Goal: Information Seeking & Learning: Check status

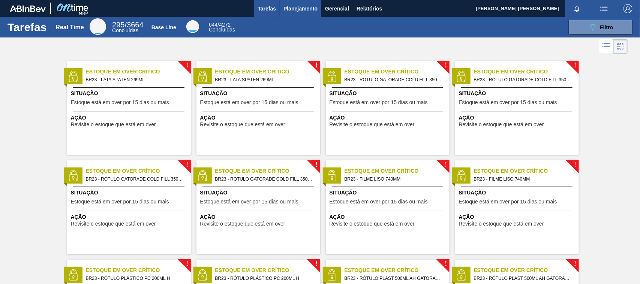
click at [302, 10] on span "Planejamento" at bounding box center [300, 8] width 34 height 9
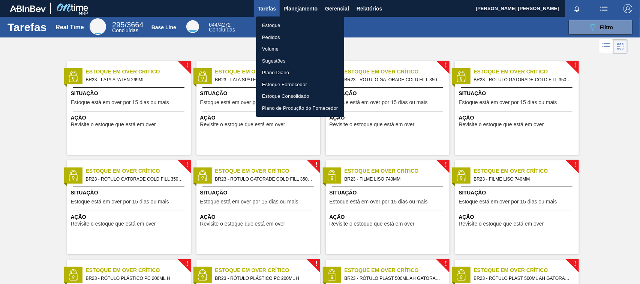
click at [280, 38] on li "Pedidos" at bounding box center [300, 37] width 88 height 12
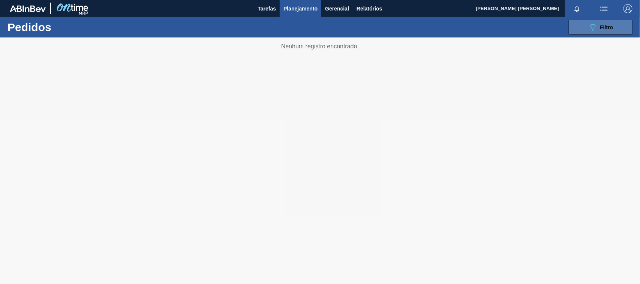
click at [612, 24] on span "Filtro" at bounding box center [606, 27] width 13 height 6
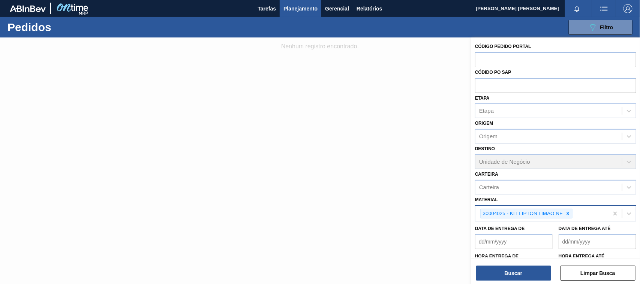
click at [566, 216] on div at bounding box center [568, 213] width 8 height 9
paste input "30003697"
type input "30003697"
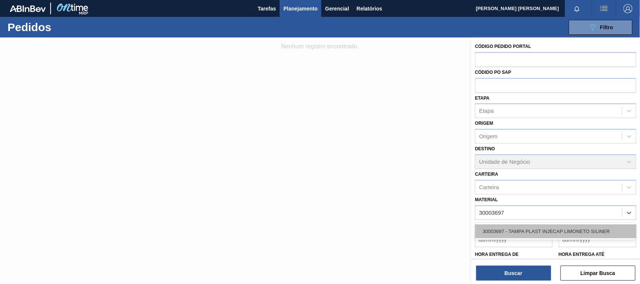
click at [544, 227] on div "30003697 - TAMPA PLAST INJECAP LIMONETO S/LINER" at bounding box center [555, 231] width 161 height 14
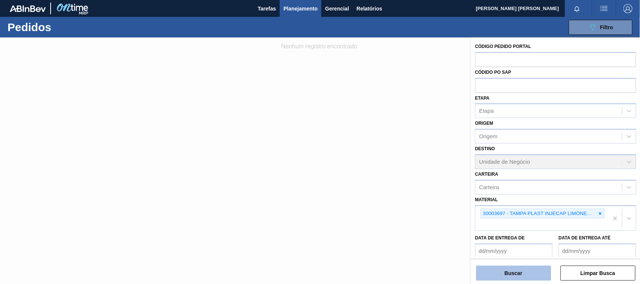
click at [542, 268] on button "Buscar" at bounding box center [513, 273] width 75 height 15
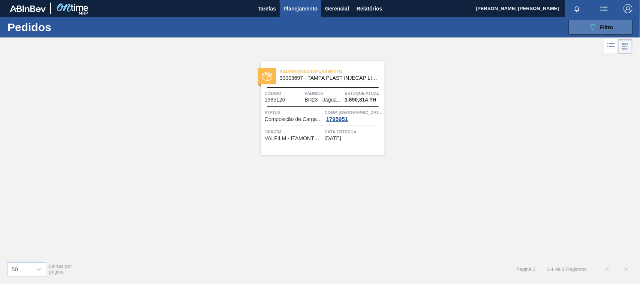
click at [591, 23] on icon "089F7B8B-B2A5-4AFE-B5C0-19BA573D28AC" at bounding box center [592, 27] width 9 height 9
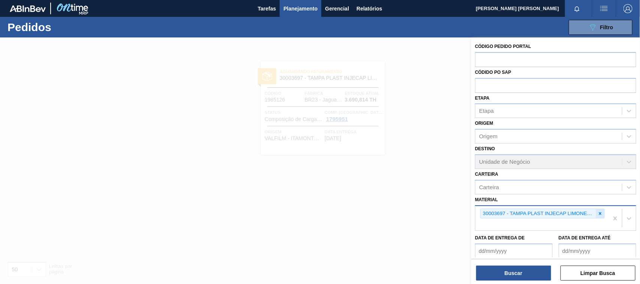
click at [597, 209] on div at bounding box center [600, 213] width 8 height 9
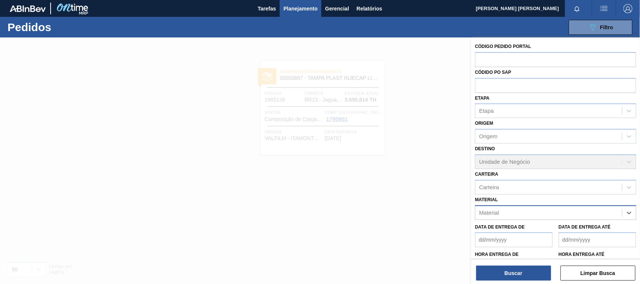
paste input "20005704 20008983 20005436 20005451 30018275"
drag, startPoint x: 609, startPoint y: 209, endPoint x: 506, endPoint y: 213, distance: 103.1
click at [506, 213] on input "20005704 20008983 20005436 20005451 30018275" at bounding box center [545, 213] width 132 height 6
type input "20005704"
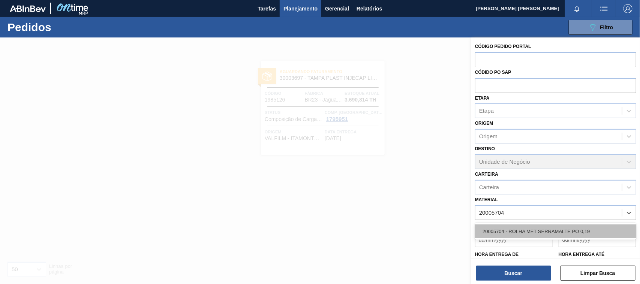
click at [531, 229] on div "20005704 - ROLHA MET SERRAMALTE PO 0,19" at bounding box center [555, 231] width 161 height 14
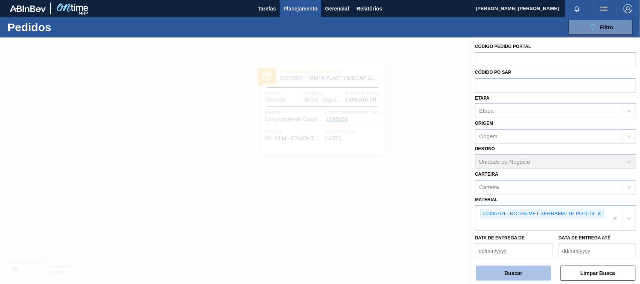
click at [528, 266] on button "Buscar" at bounding box center [513, 273] width 75 height 15
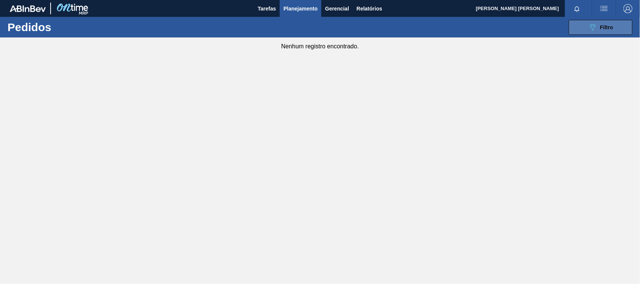
click at [600, 23] on div "089F7B8B-B2A5-4AFE-B5C0-19BA573D28AC Filtro" at bounding box center [600, 27] width 25 height 9
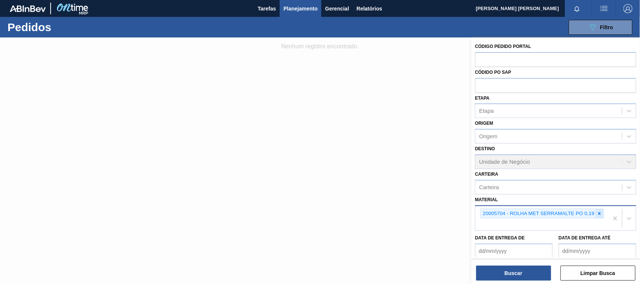
click at [600, 212] on icon at bounding box center [599, 213] width 5 height 5
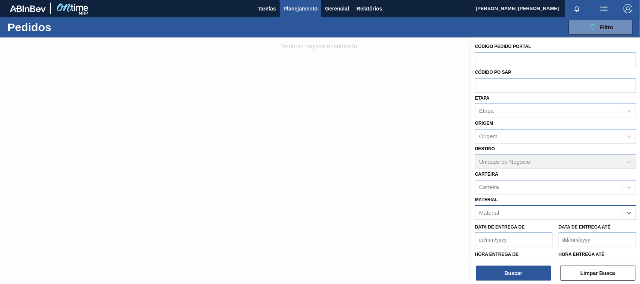
paste input "20008983"
type input "20008983"
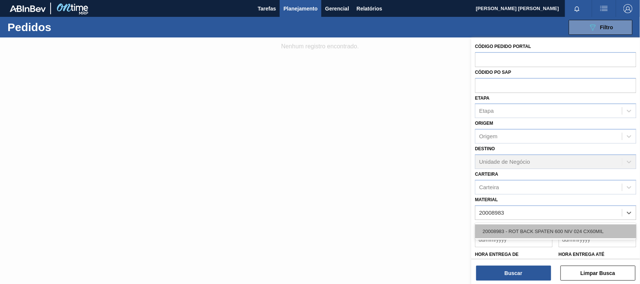
click at [567, 233] on div "20008983 - ROT BACK SPATEN 600 NIV 024 CX60MIL" at bounding box center [555, 231] width 161 height 14
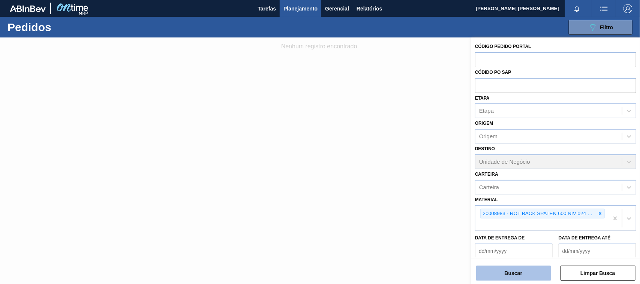
click at [529, 272] on button "Buscar" at bounding box center [513, 273] width 75 height 15
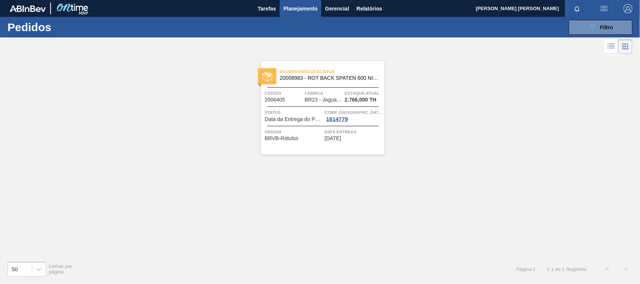
click at [293, 92] on span "Código" at bounding box center [284, 93] width 38 height 7
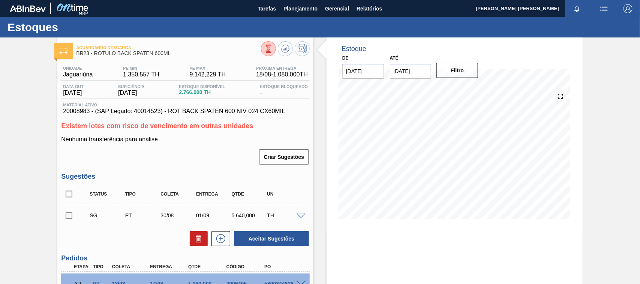
scroll to position [72, 0]
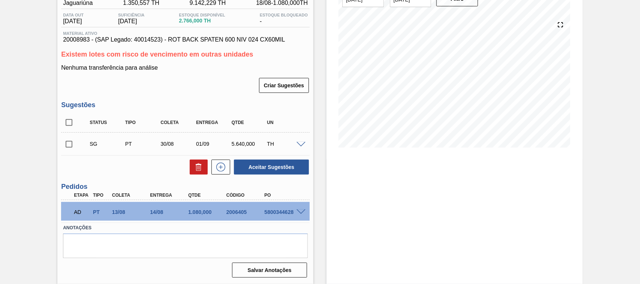
click at [300, 214] on span at bounding box center [300, 213] width 9 height 6
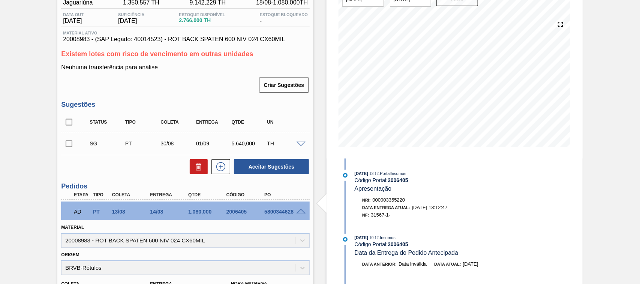
scroll to position [101, 0]
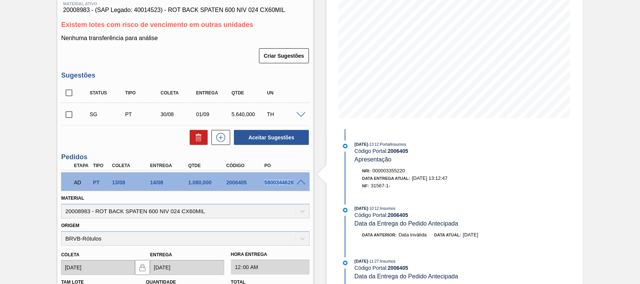
drag, startPoint x: 262, startPoint y: 182, endPoint x: 293, endPoint y: 183, distance: 31.9
click at [293, 183] on div "5800344628" at bounding box center [283, 183] width 42 height 6
copy div "5800344628"
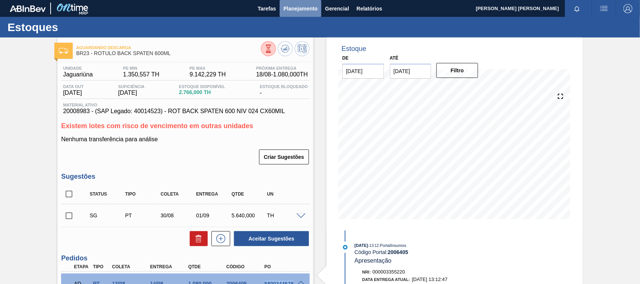
click at [293, 9] on span "Planejamento" at bounding box center [300, 8] width 34 height 9
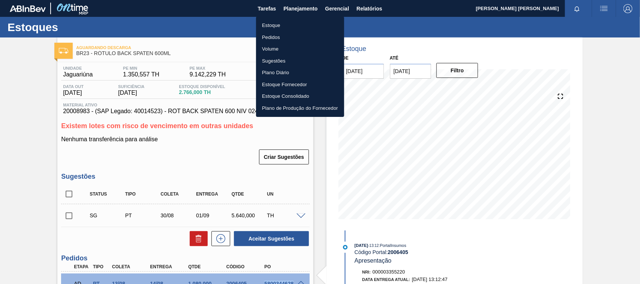
click at [270, 38] on li "Pedidos" at bounding box center [300, 37] width 88 height 12
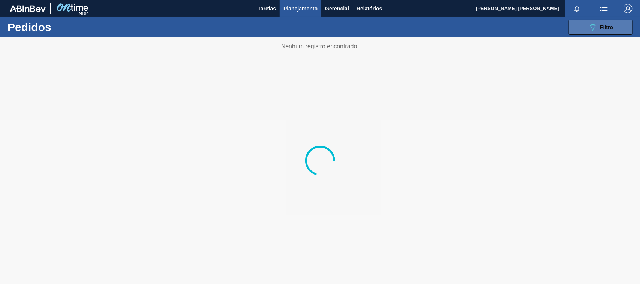
click at [598, 25] on div "089F7B8B-B2A5-4AFE-B5C0-19BA573D28AC Filtro" at bounding box center [600, 27] width 25 height 9
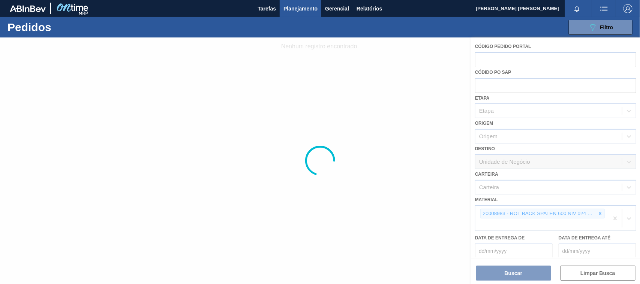
click at [598, 214] on div at bounding box center [320, 160] width 640 height 247
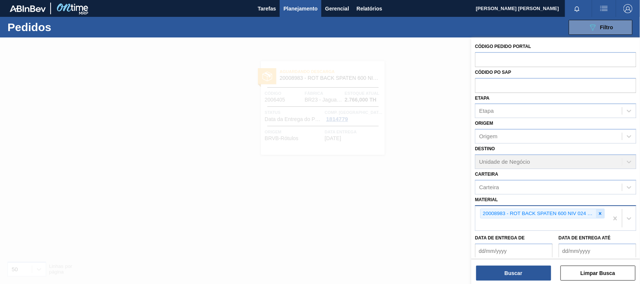
click at [598, 214] on icon at bounding box center [599, 213] width 5 height 5
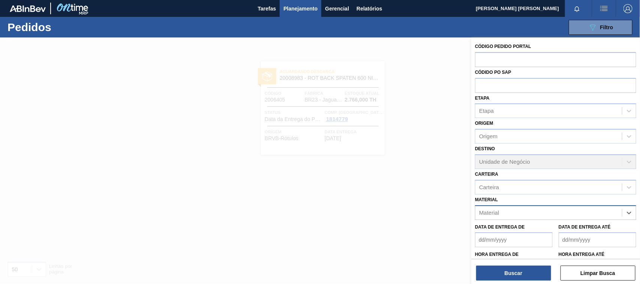
paste input "20005436"
type input "20005436"
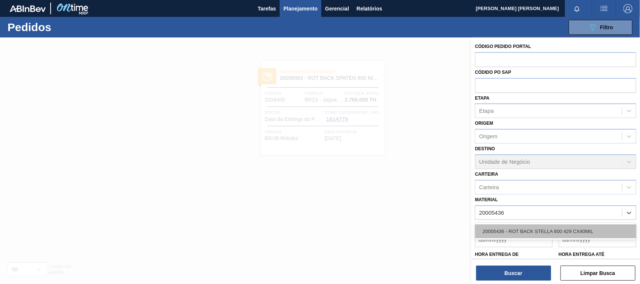
click at [526, 227] on div "20005436 - ROT BACK STELLA 600 429 CX40MIL" at bounding box center [555, 231] width 161 height 14
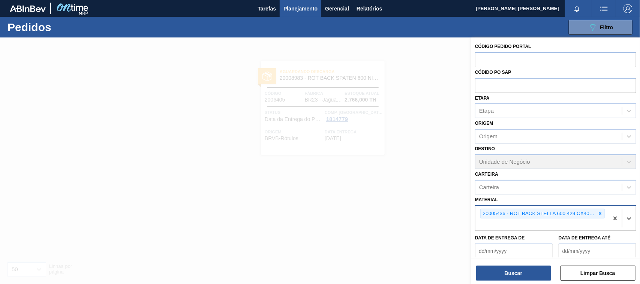
paste input "20005451"
type input "20005451"
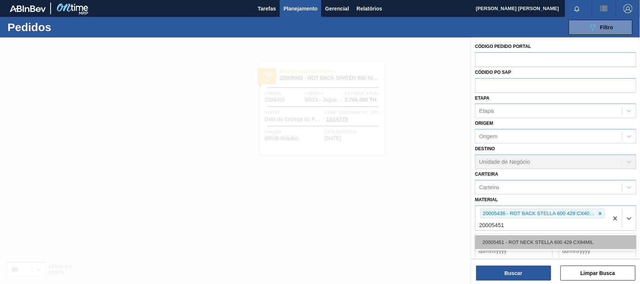
click at [523, 241] on div "20005451 - ROT NECK STELLA 600 429 CX84MIL" at bounding box center [555, 242] width 161 height 14
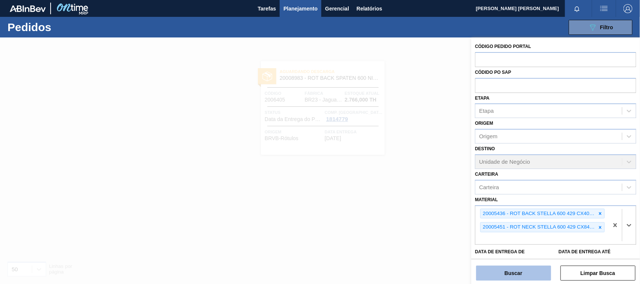
click at [527, 277] on button "Buscar" at bounding box center [513, 273] width 75 height 15
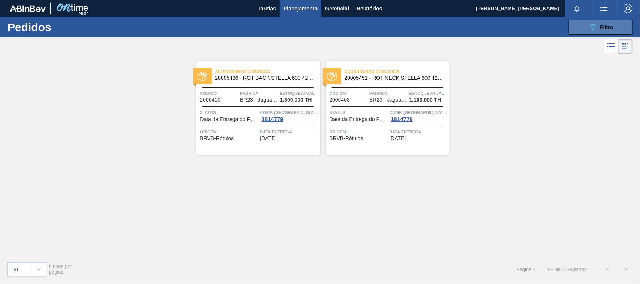
click at [590, 30] on icon "089F7B8B-B2A5-4AFE-B5C0-19BA573D28AC" at bounding box center [592, 27] width 9 height 9
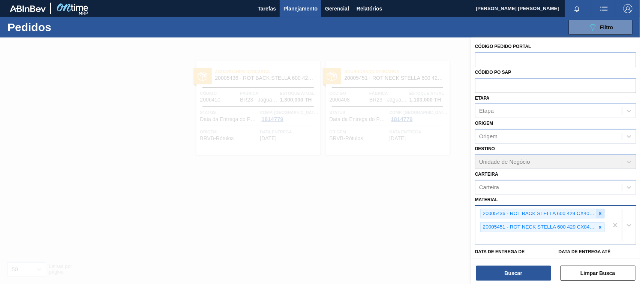
click at [599, 212] on icon at bounding box center [600, 213] width 3 height 3
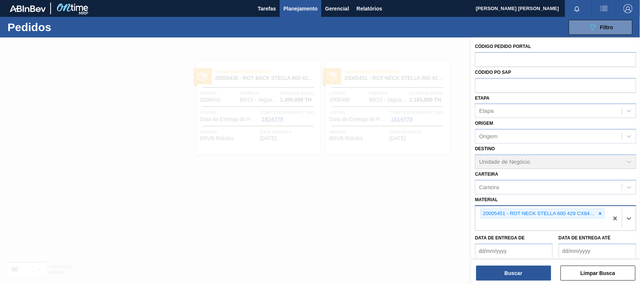
click at [599, 212] on icon at bounding box center [600, 213] width 3 height 3
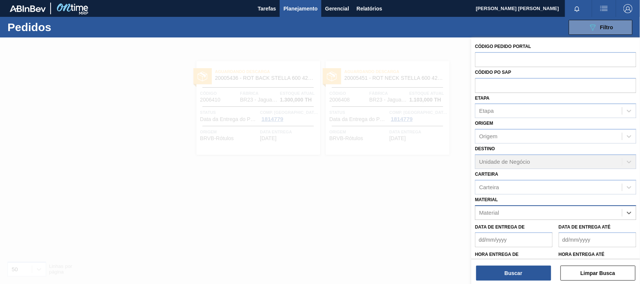
paste input "30018275"
type input "30018275"
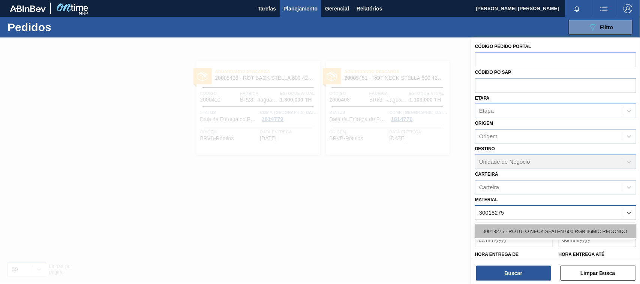
click at [539, 227] on div "30018275 - ROTULO NECK SPATEN 600 RGB 36MIC REDONDO" at bounding box center [555, 231] width 161 height 14
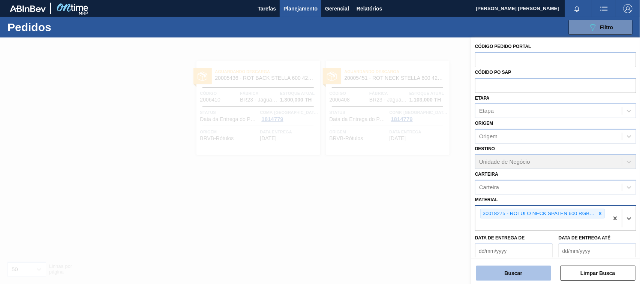
click at [530, 269] on button "Buscar" at bounding box center [513, 273] width 75 height 15
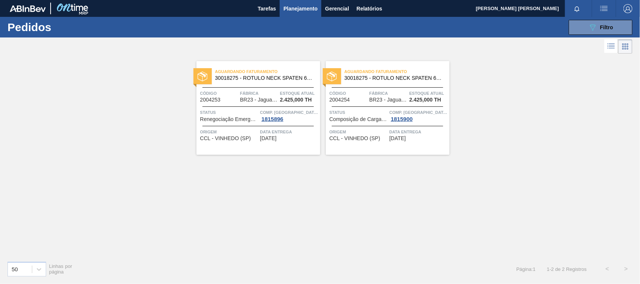
click at [287, 76] on span "30018275 - ROTULO NECK SPATEN 600 RGB 36MIC REDONDO" at bounding box center [264, 78] width 99 height 6
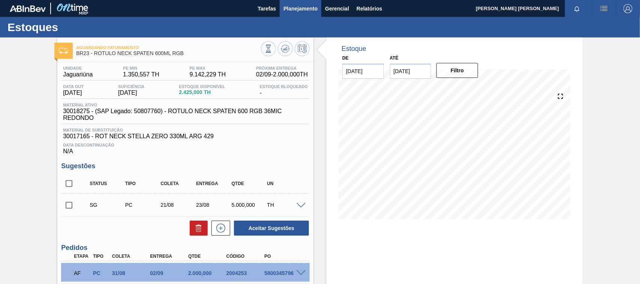
click at [281, 10] on button "Planejamento" at bounding box center [301, 8] width 42 height 17
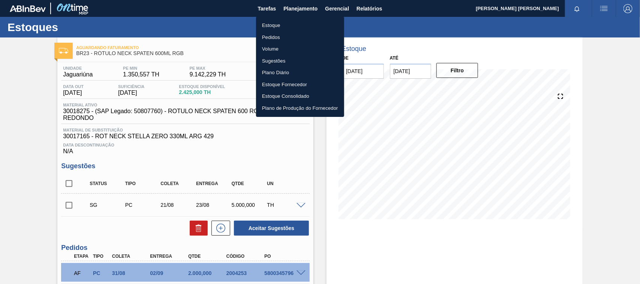
click at [282, 39] on li "Pedidos" at bounding box center [300, 37] width 88 height 12
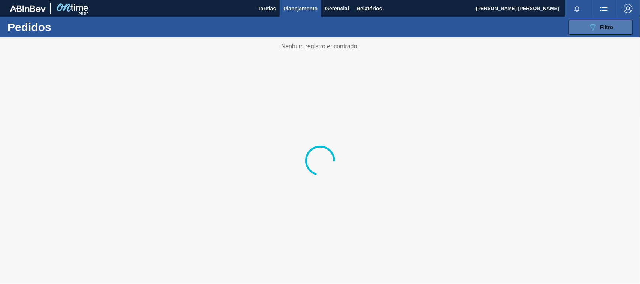
click at [623, 34] on button "089F7B8B-B2A5-4AFE-B5C0-19BA573D28AC Filtro" at bounding box center [601, 27] width 64 height 15
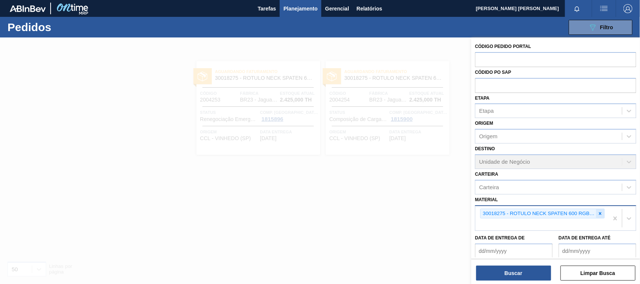
click at [600, 214] on icon at bounding box center [600, 213] width 3 height 3
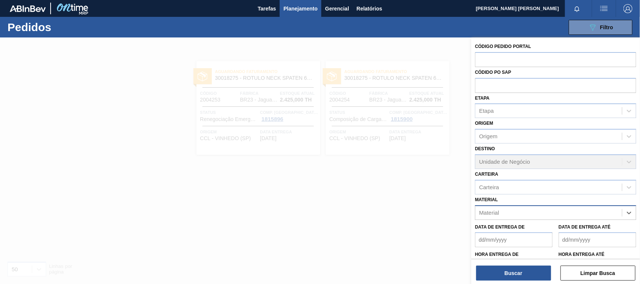
paste input "30003598"
type input "30003598"
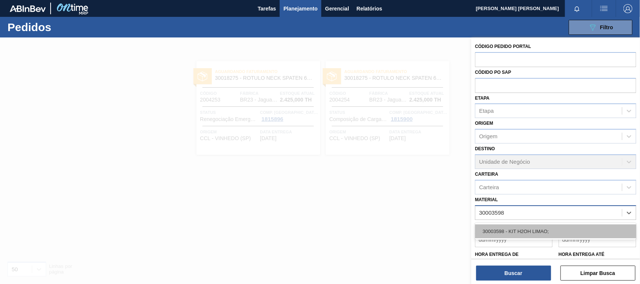
click at [583, 227] on div "30003598 - KIT H2OH LIMAO;" at bounding box center [555, 231] width 161 height 14
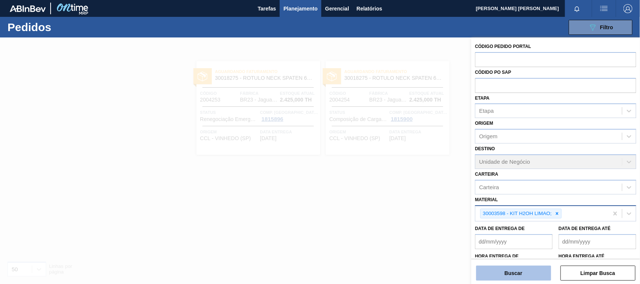
click at [508, 274] on button "Buscar" at bounding box center [513, 273] width 75 height 15
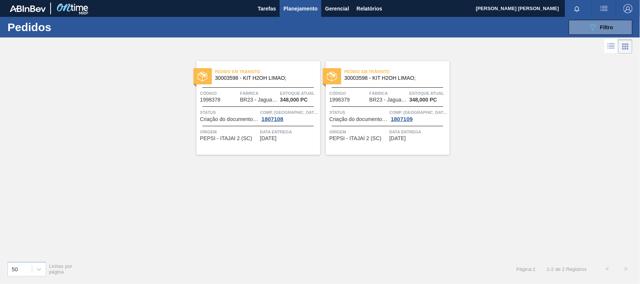
click at [276, 87] on div at bounding box center [257, 87] width 111 height 0
